Goal: Task Accomplishment & Management: Manage account settings

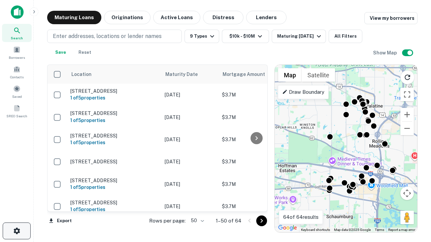
click at [16, 231] on icon "button" at bounding box center [17, 231] width 8 height 8
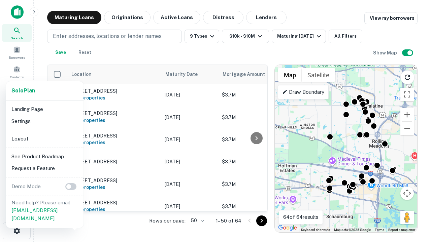
click at [44, 139] on li "Logout" at bounding box center [45, 139] width 72 height 12
